Goal: Task Accomplishment & Management: Manage account settings

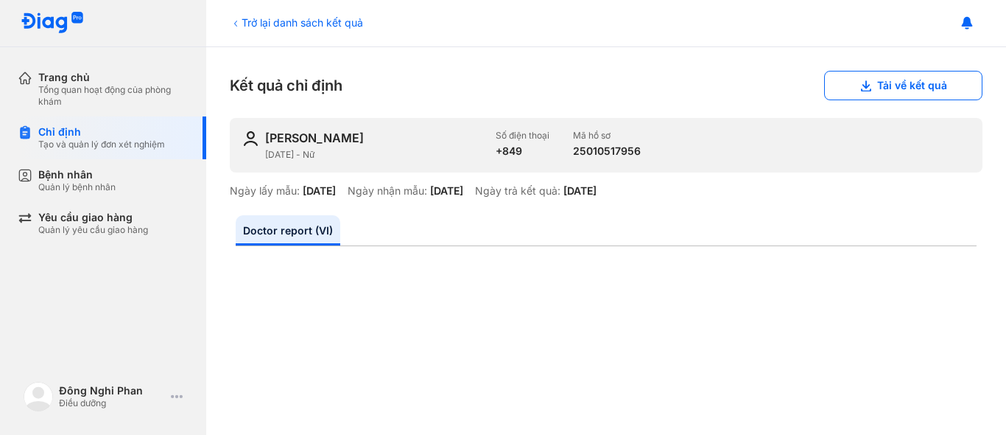
scroll to position [516, 0]
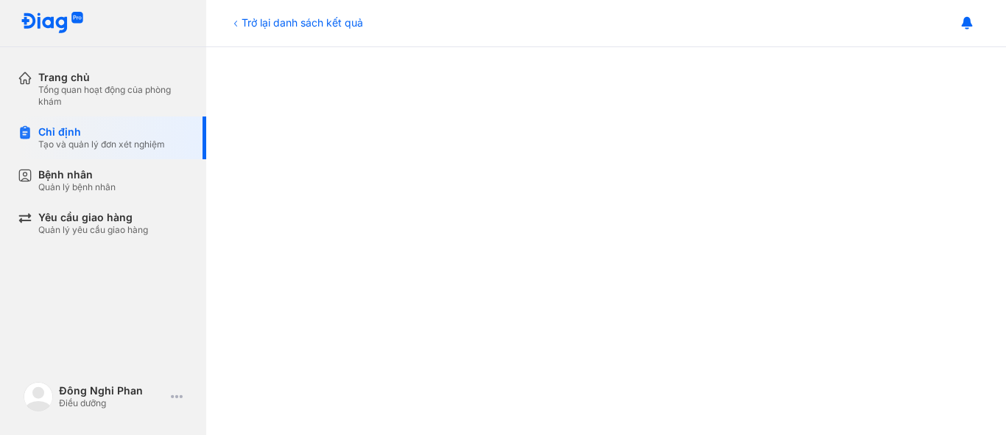
click at [108, 122] on div "Chỉ định Tạo và quản lý đơn xét nghiệm" at bounding box center [112, 137] width 189 height 43
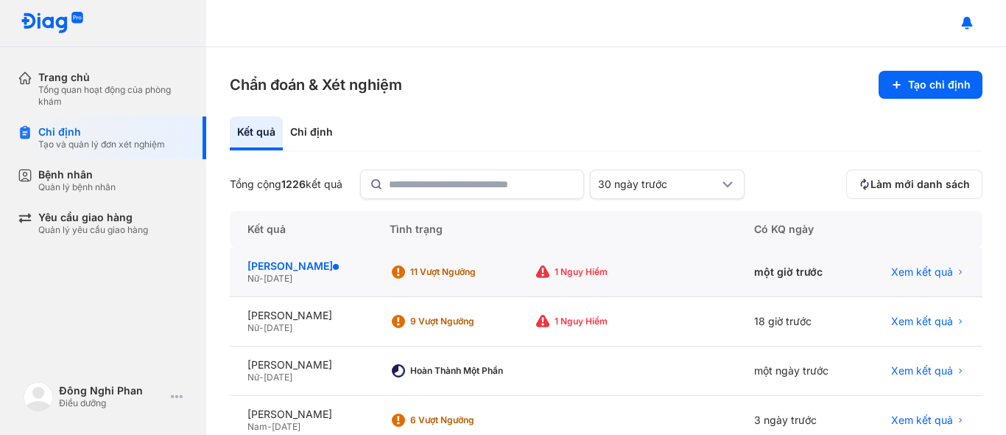
click at [295, 261] on div "[PERSON_NAME]" at bounding box center [300, 265] width 107 height 13
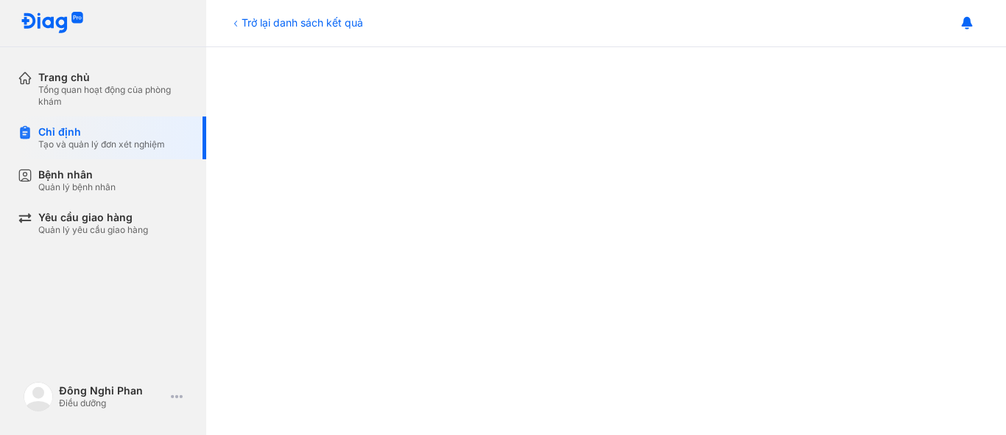
scroll to position [516, 0]
click at [115, 143] on div "Tạo và quản lý đơn xét nghiệm" at bounding box center [101, 144] width 127 height 12
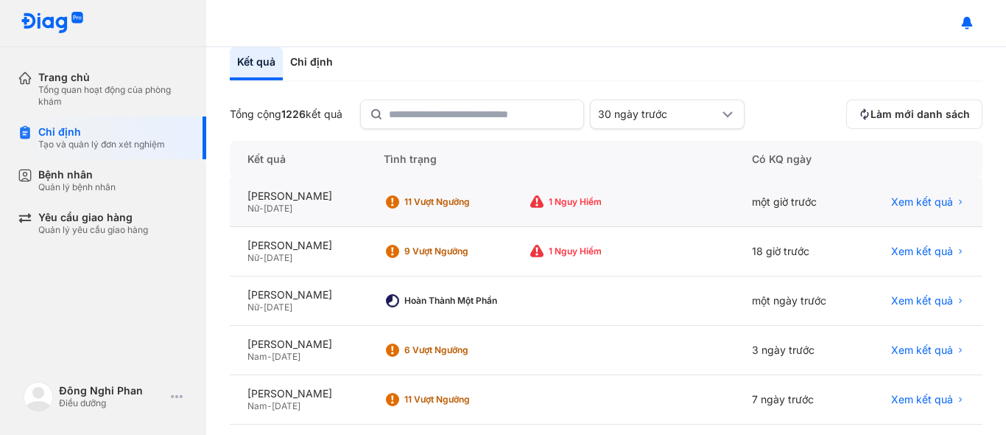
scroll to position [147, 0]
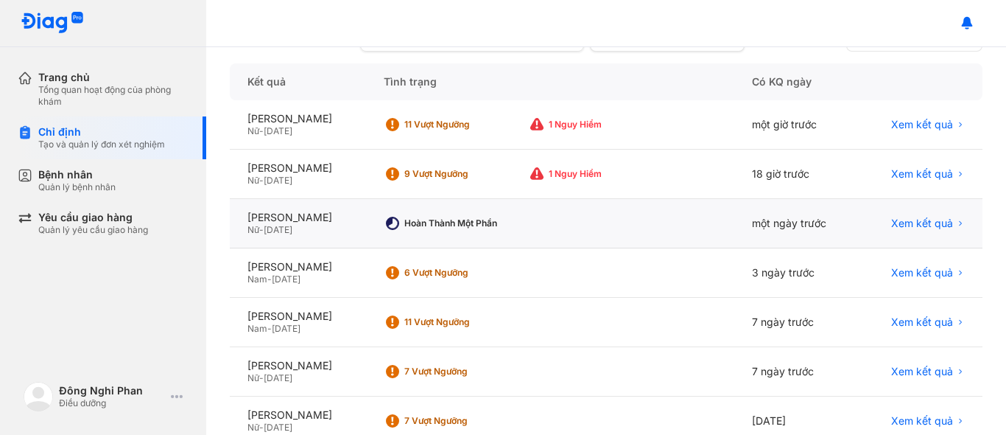
click at [518, 230] on div "Hoàn thành một phần" at bounding box center [456, 223] width 144 height 22
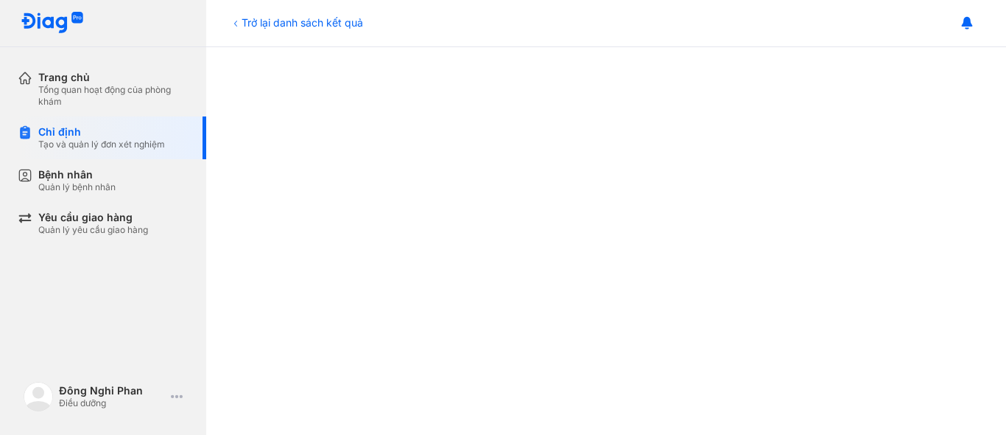
scroll to position [589, 0]
click at [137, 130] on div "Chỉ định" at bounding box center [101, 131] width 127 height 13
